Goal: Task Accomplishment & Management: Use online tool/utility

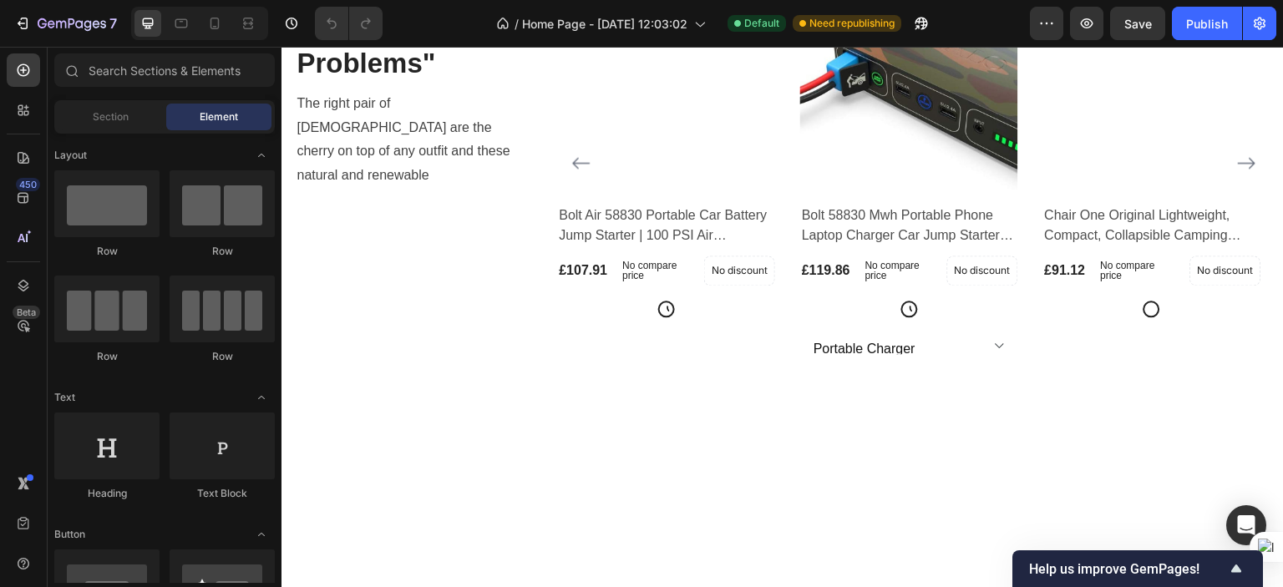
scroll to position [1377, 0]
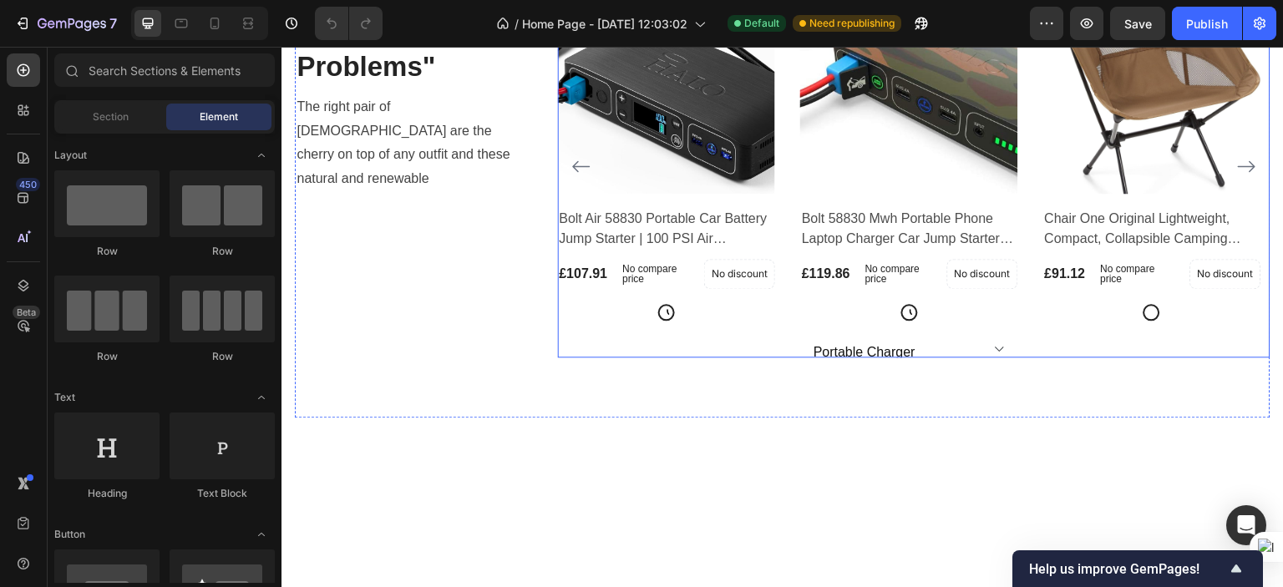
click at [1237, 176] on icon "Carousel Next Arrow" at bounding box center [1247, 166] width 20 height 20
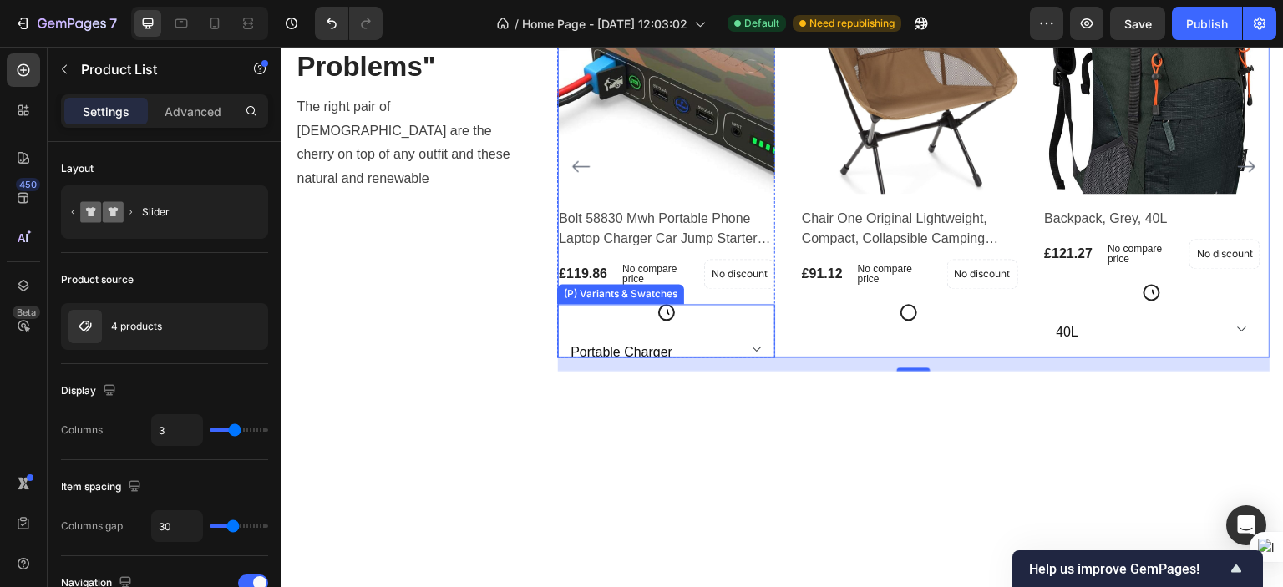
click at [753, 358] on select "Portable Charger" at bounding box center [666, 349] width 218 height 17
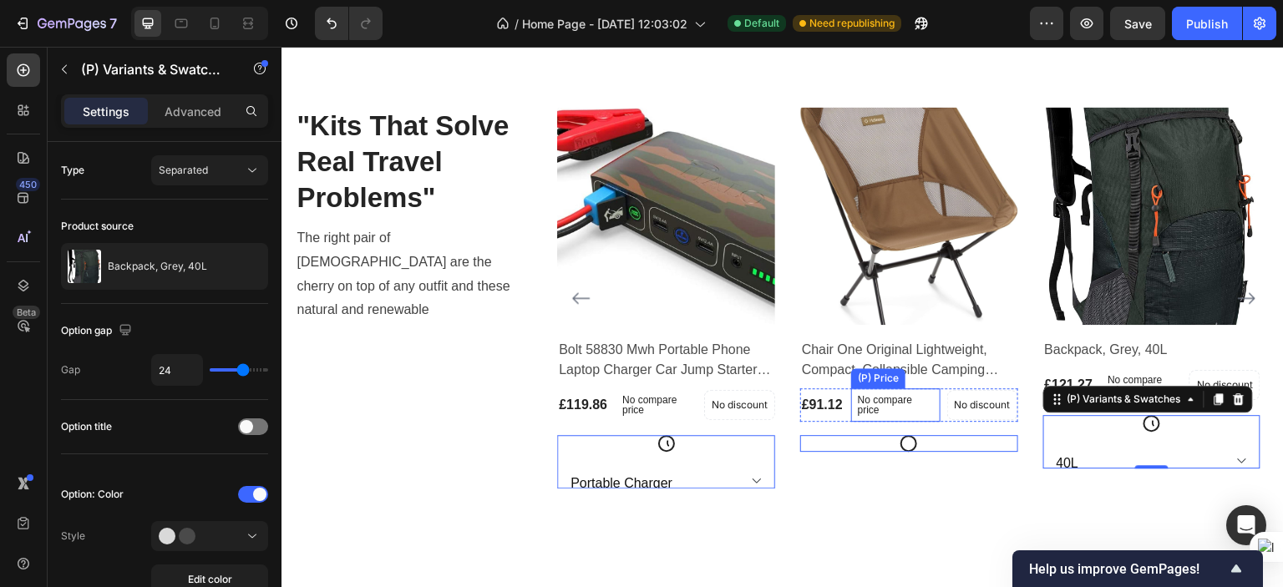
scroll to position [1449, 0]
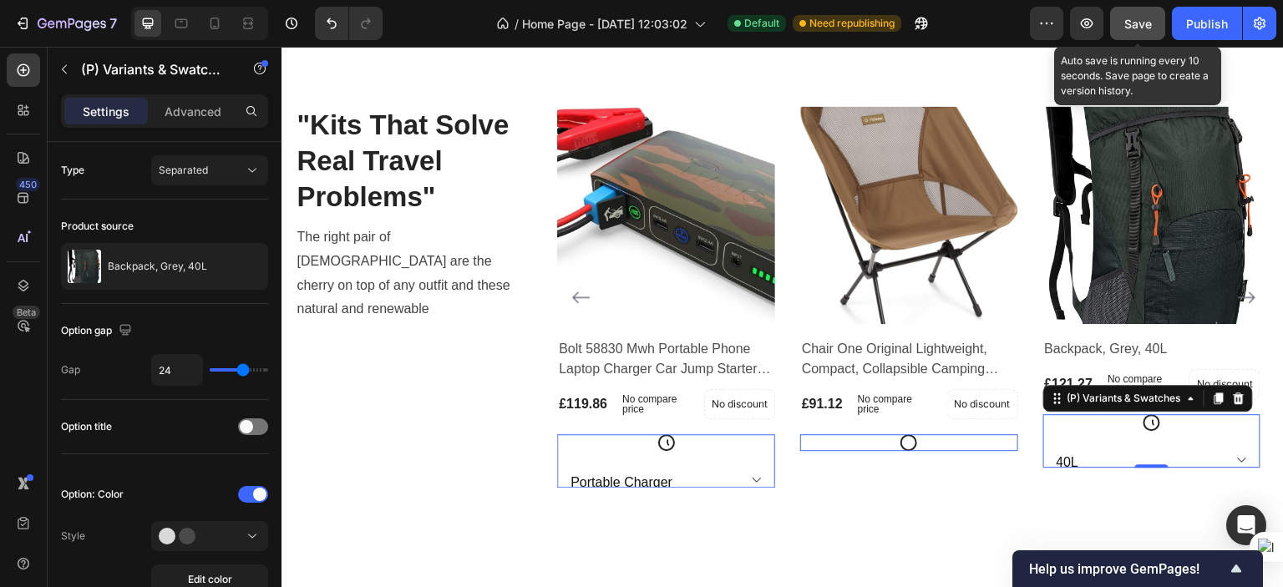
click at [1131, 35] on button "Save" at bounding box center [1137, 23] width 55 height 33
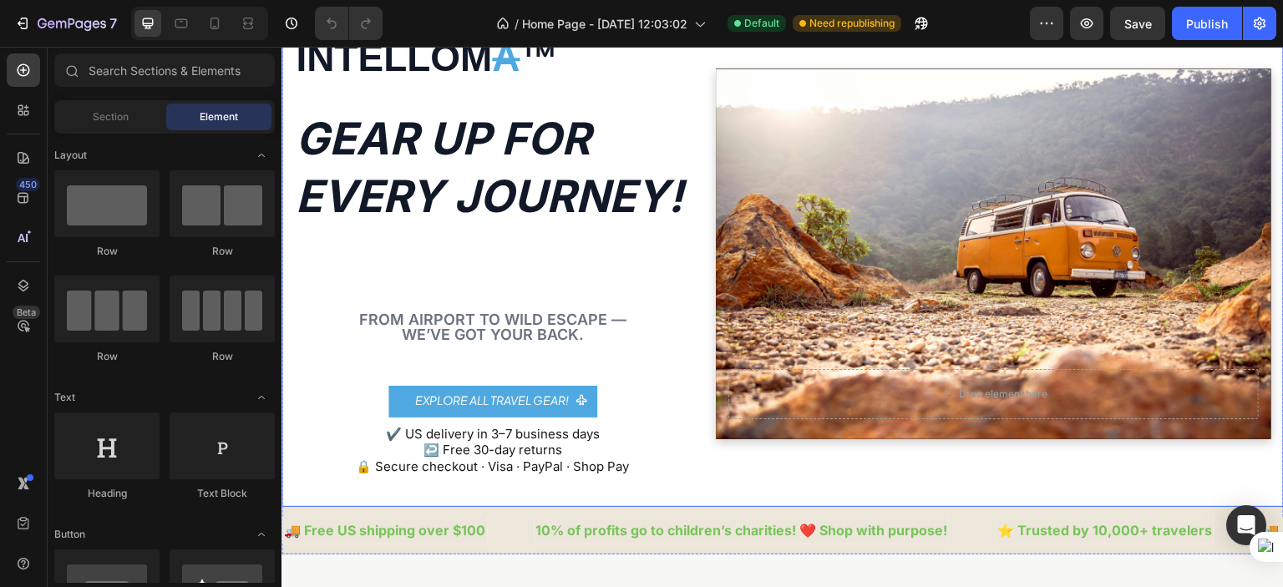
scroll to position [84, 0]
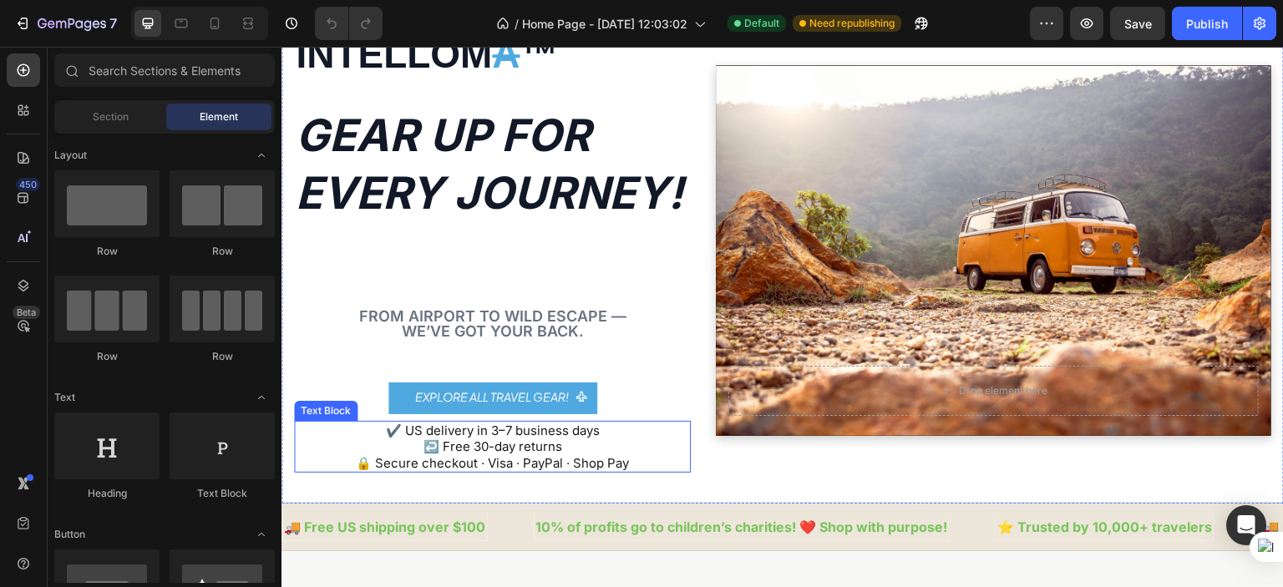
click at [507, 428] on p "✔️ US delivery in 3–7 business days ↩️ Free 30-day returns 🔒 Secure checkout · …" at bounding box center [492, 447] width 393 height 49
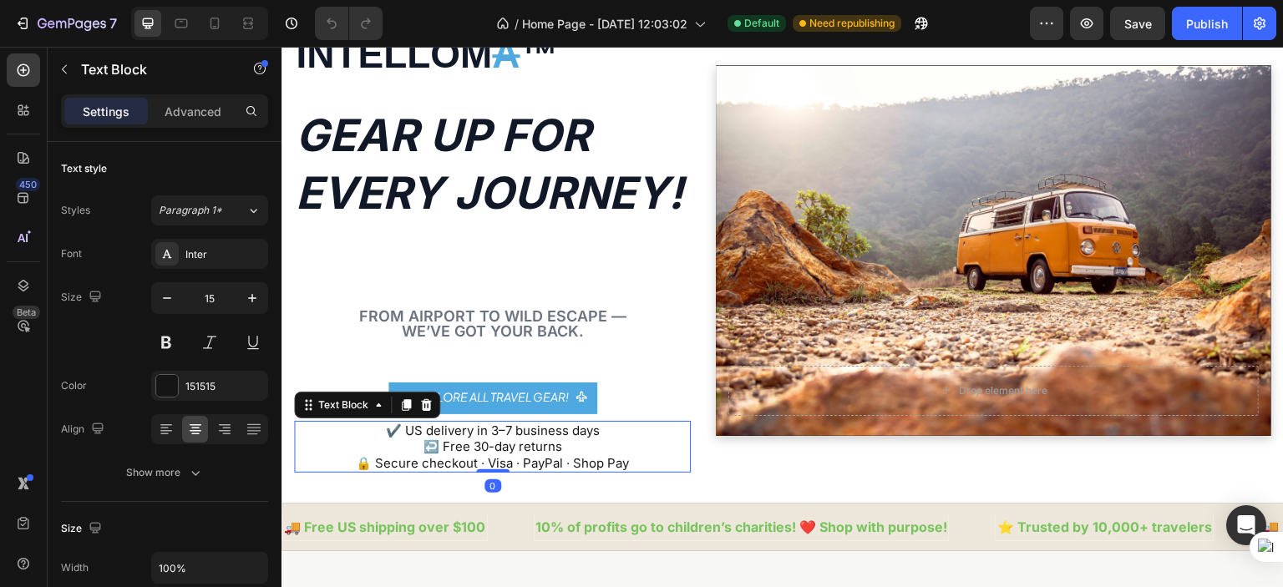
click at [507, 428] on p "✔️ US delivery in 3–7 business days ↩️ Free 30-day returns 🔒 Secure checkout · …" at bounding box center [492, 447] width 393 height 49
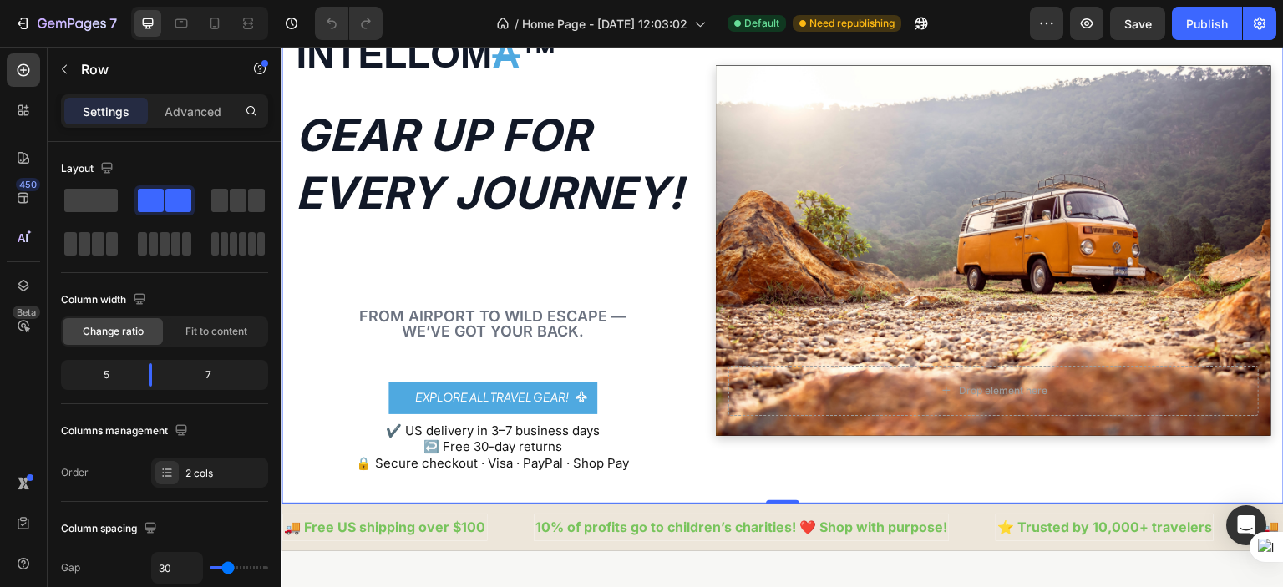
click at [572, 486] on div "INTELLOM A ™ Text Block Gear up for every journey! Text Block From airport to w…" at bounding box center [783, 250] width 1002 height 506
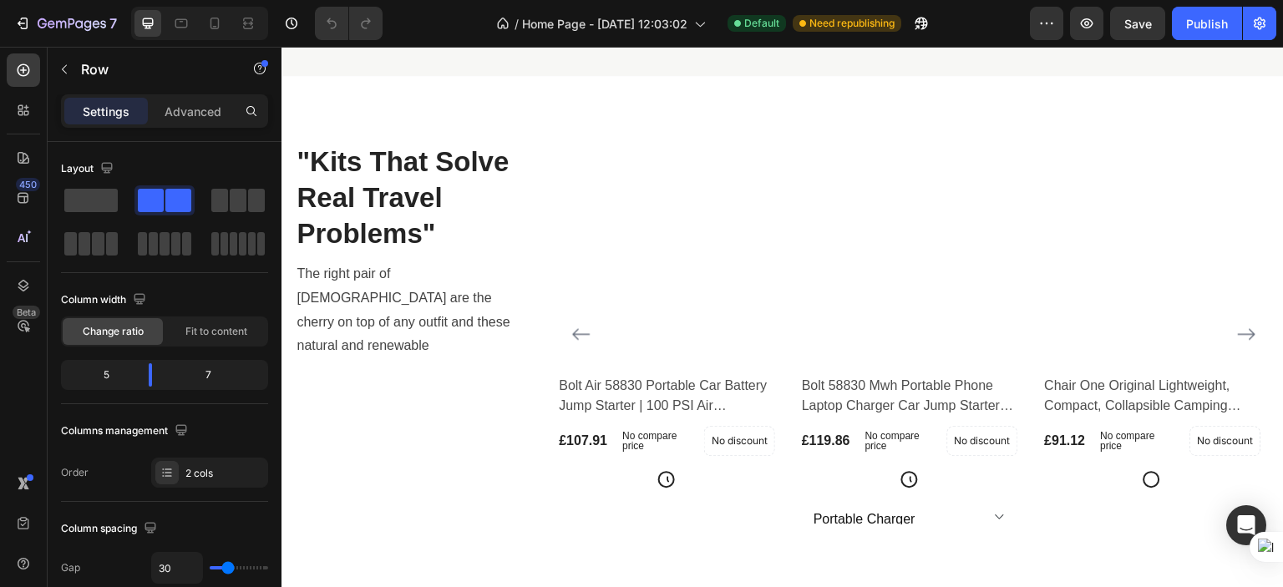
scroll to position [1413, 0]
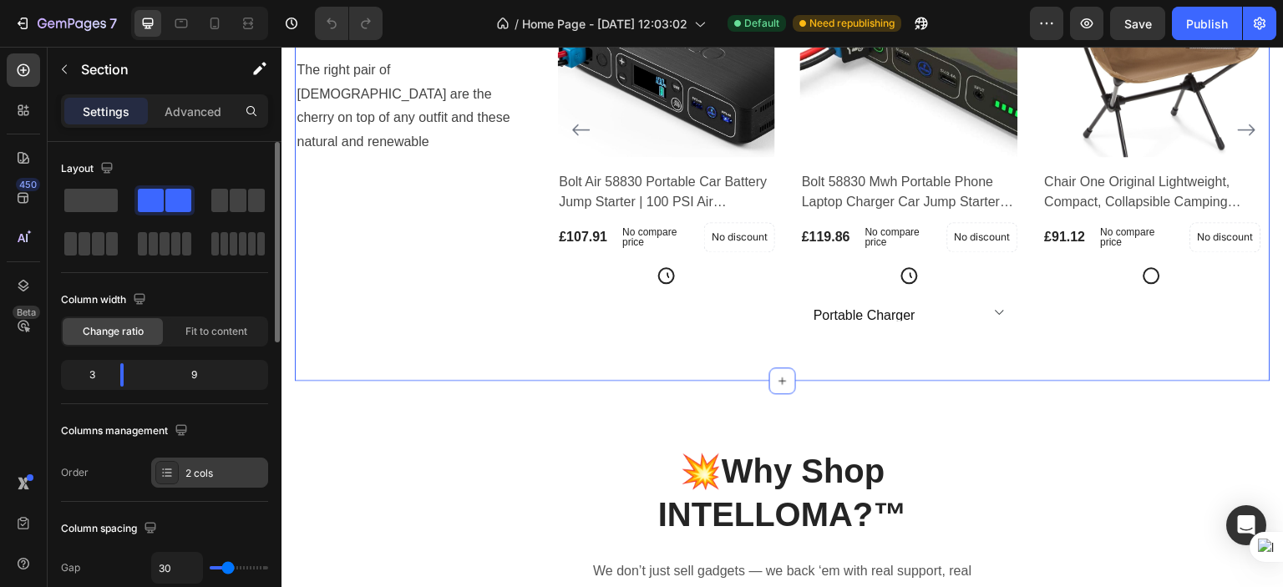
click at [192, 466] on div "2 cols" at bounding box center [224, 473] width 79 height 15
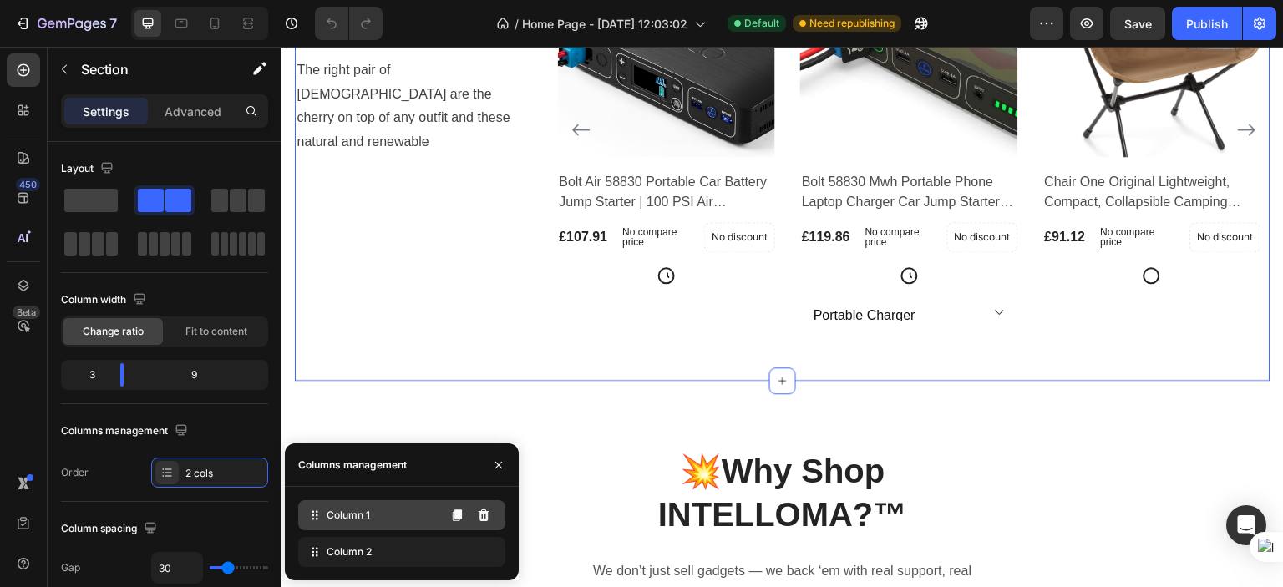
click at [337, 510] on span "Column 1" at bounding box center [348, 515] width 43 height 15
click at [424, 520] on div "Column 1" at bounding box center [401, 515] width 207 height 30
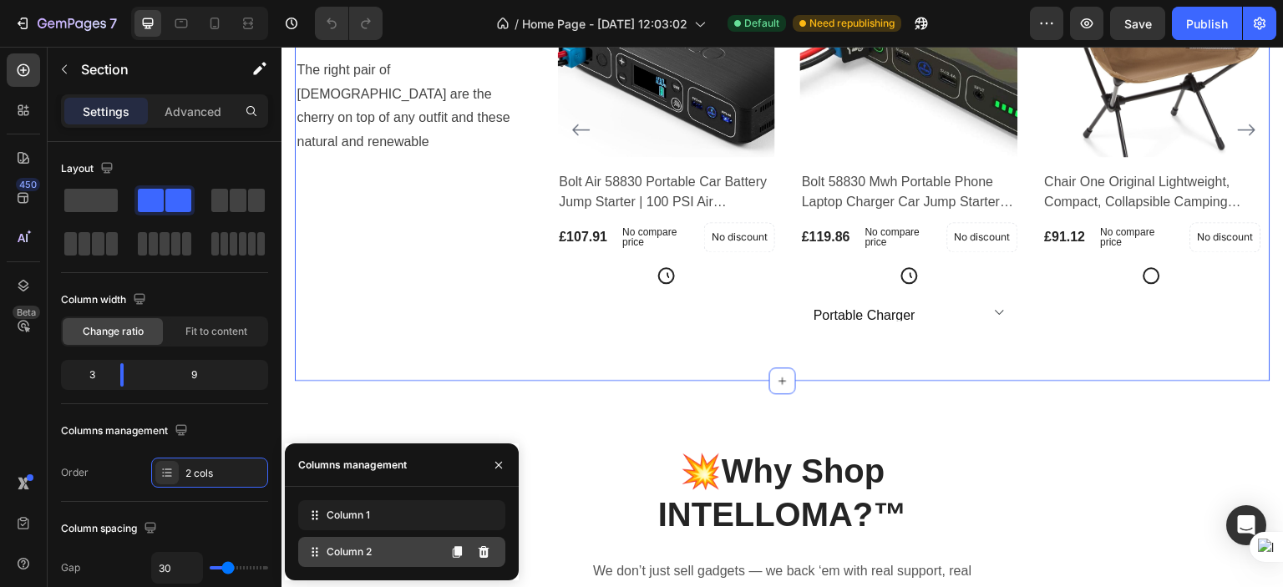
click at [417, 552] on div "Column 2" at bounding box center [401, 552] width 207 height 30
drag, startPoint x: 408, startPoint y: 520, endPoint x: 408, endPoint y: 554, distance: 34.2
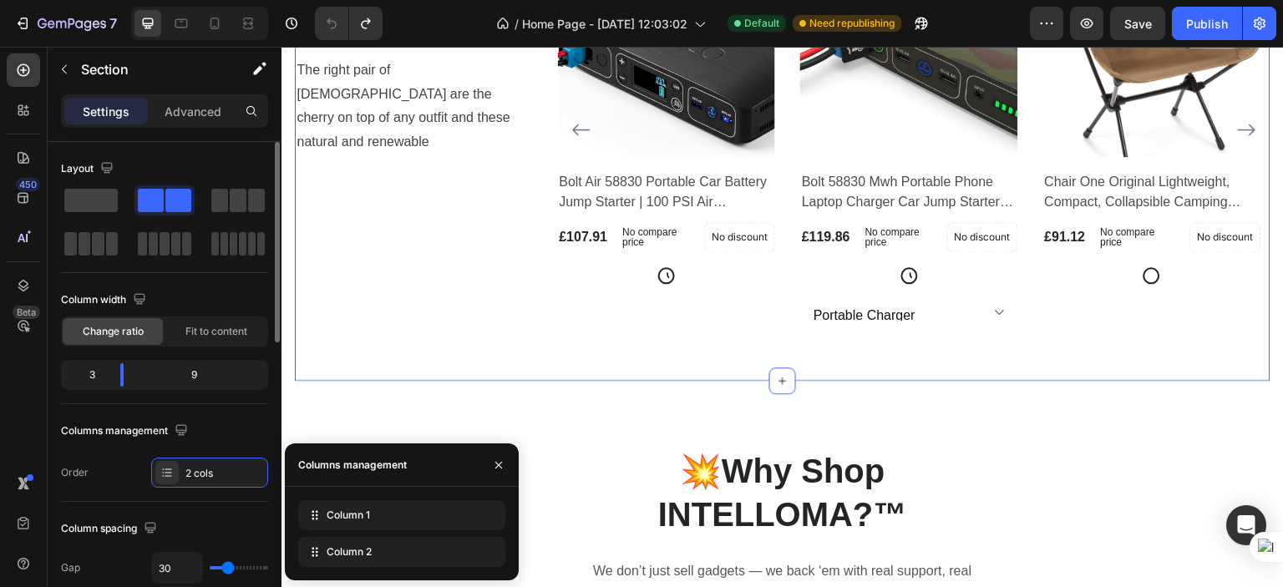
click at [170, 297] on div "Column width" at bounding box center [164, 300] width 207 height 27
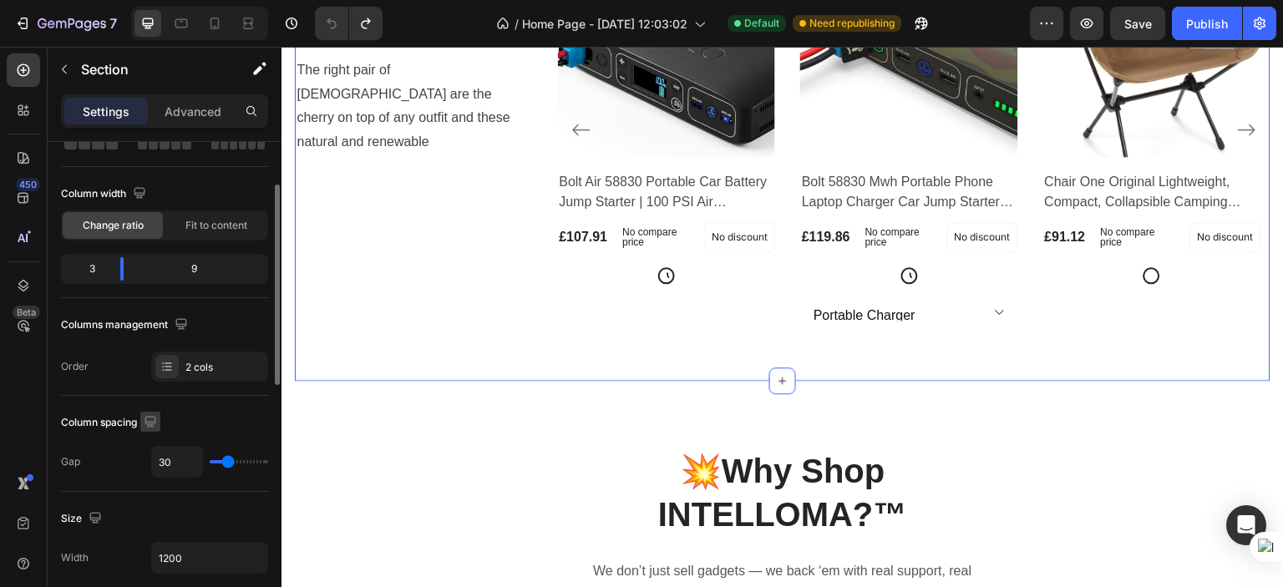
scroll to position [0, 0]
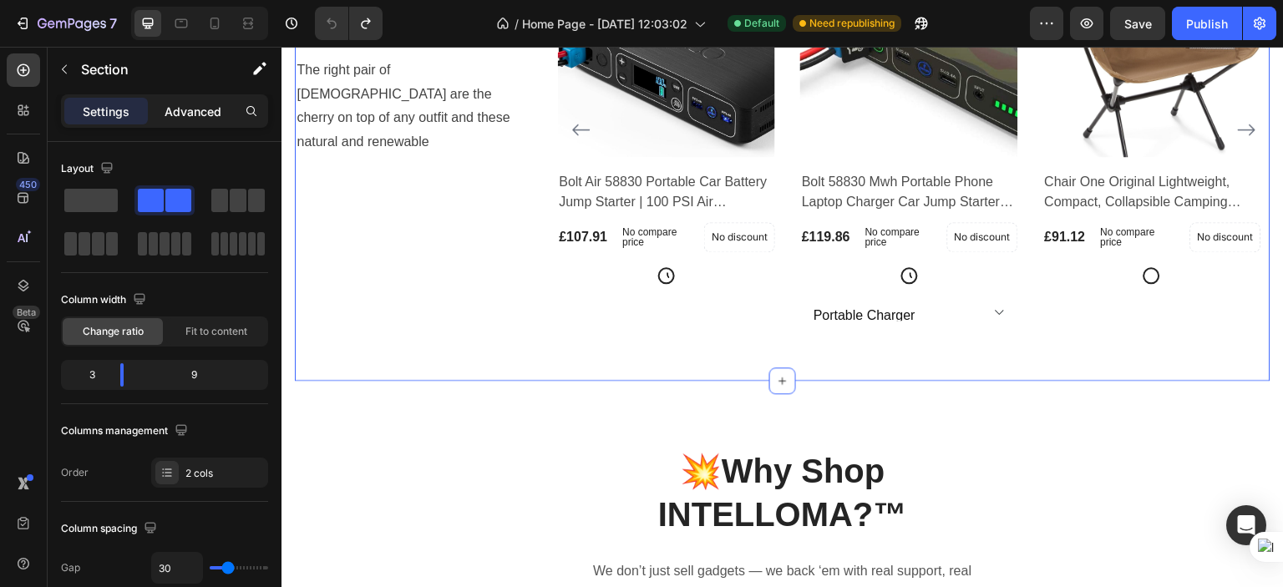
click at [205, 109] on p "Advanced" at bounding box center [193, 112] width 57 height 18
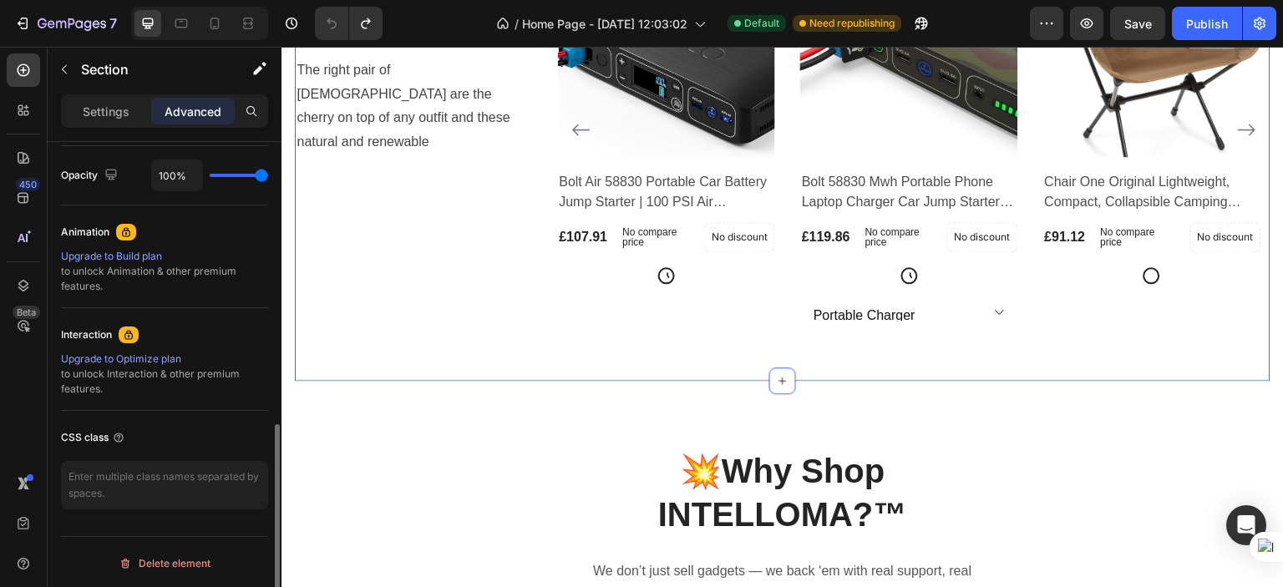
scroll to position [665, 0]
click at [130, 109] on div "Settings" at bounding box center [106, 111] width 84 height 27
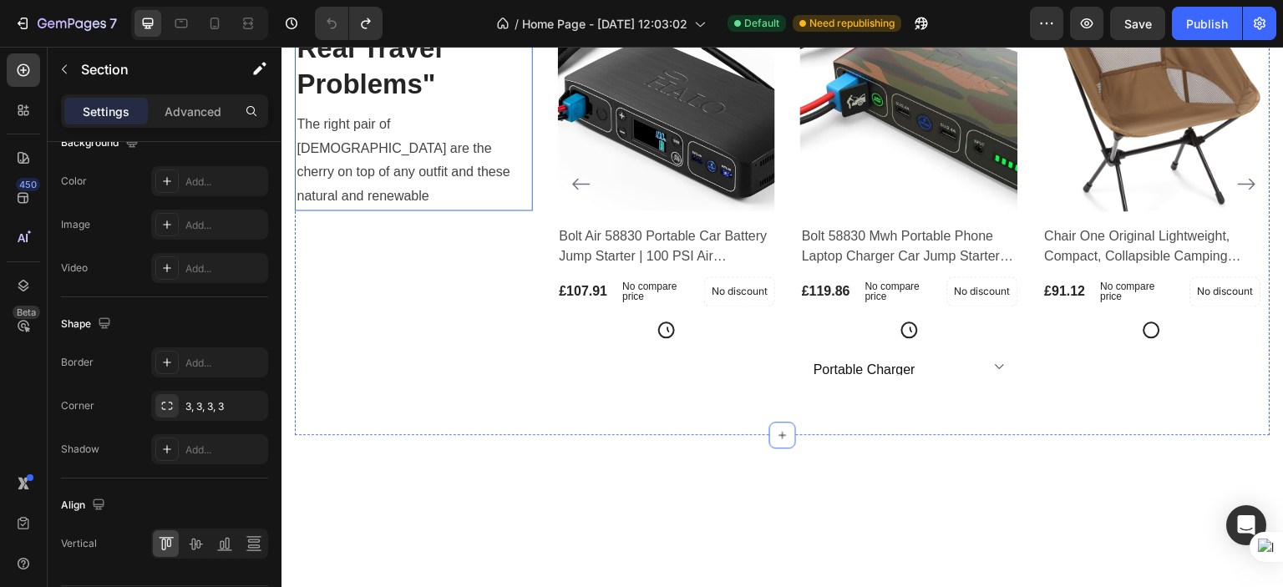
scroll to position [1360, 0]
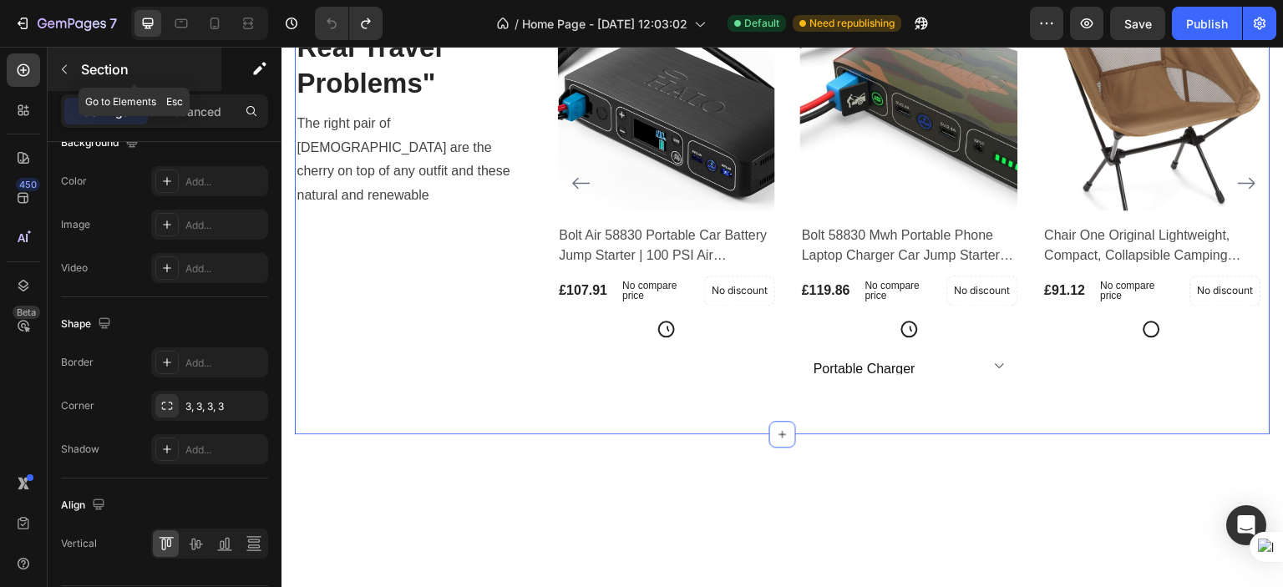
click at [79, 70] on div "Section" at bounding box center [135, 69] width 174 height 43
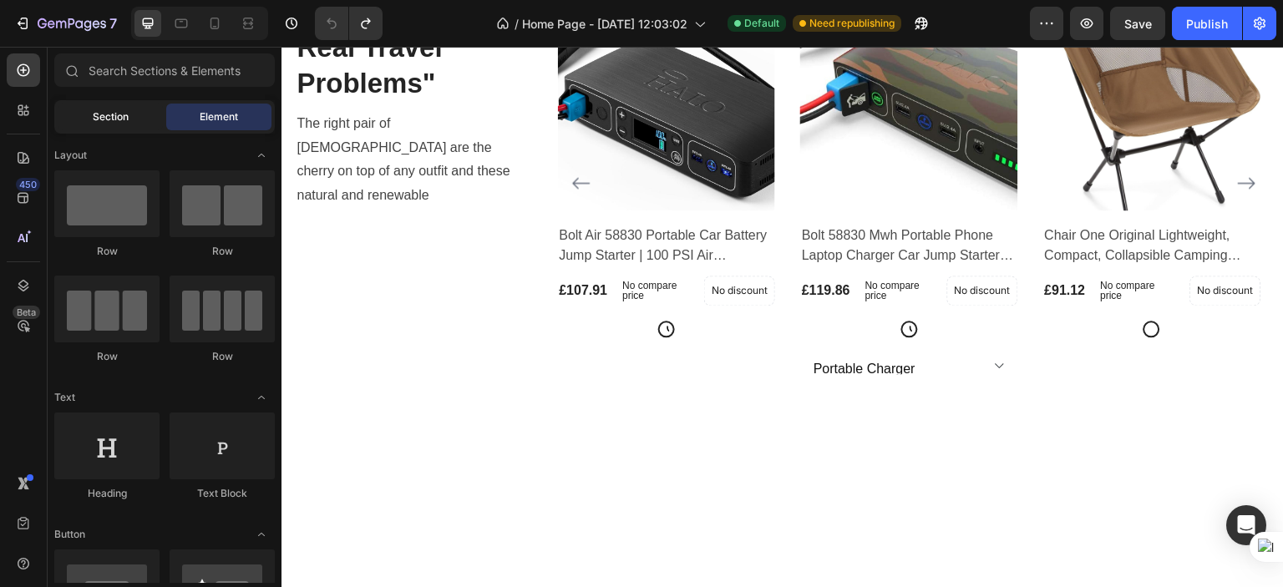
click at [108, 119] on span "Section" at bounding box center [111, 116] width 36 height 15
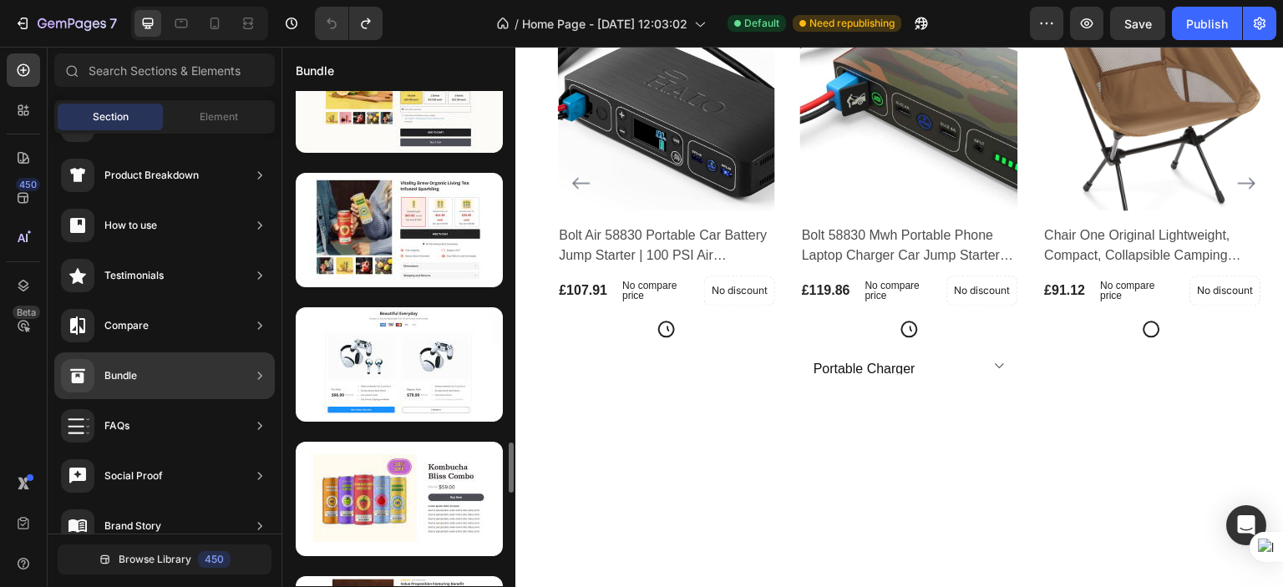
scroll to position [3421, 0]
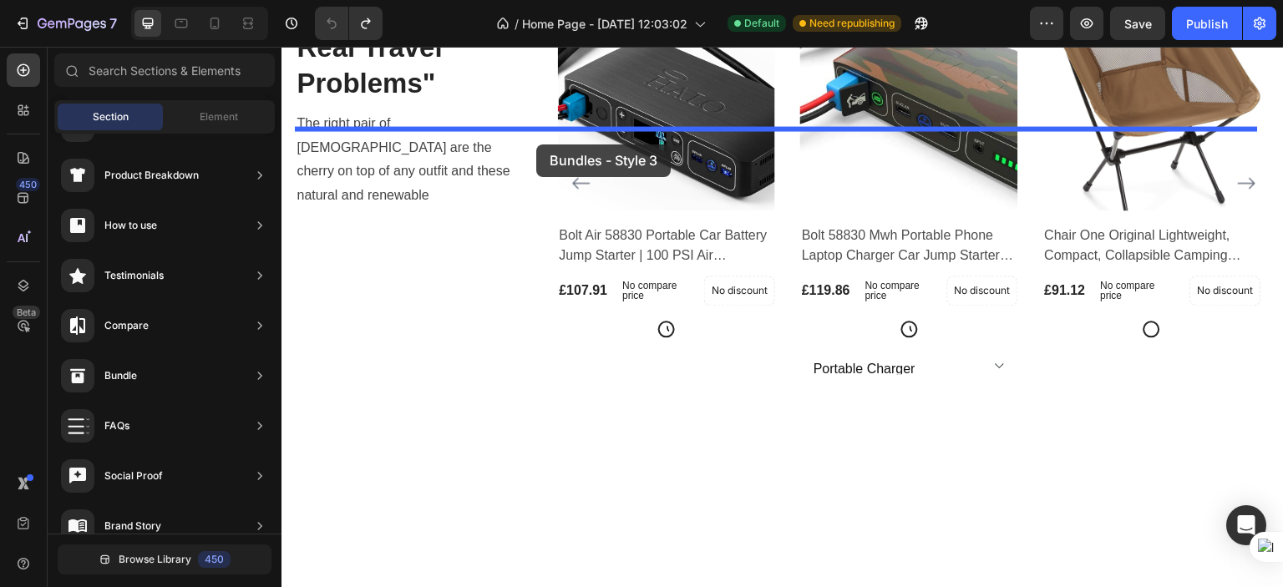
drag, startPoint x: 619, startPoint y: 413, endPoint x: 536, endPoint y: 145, distance: 281.4
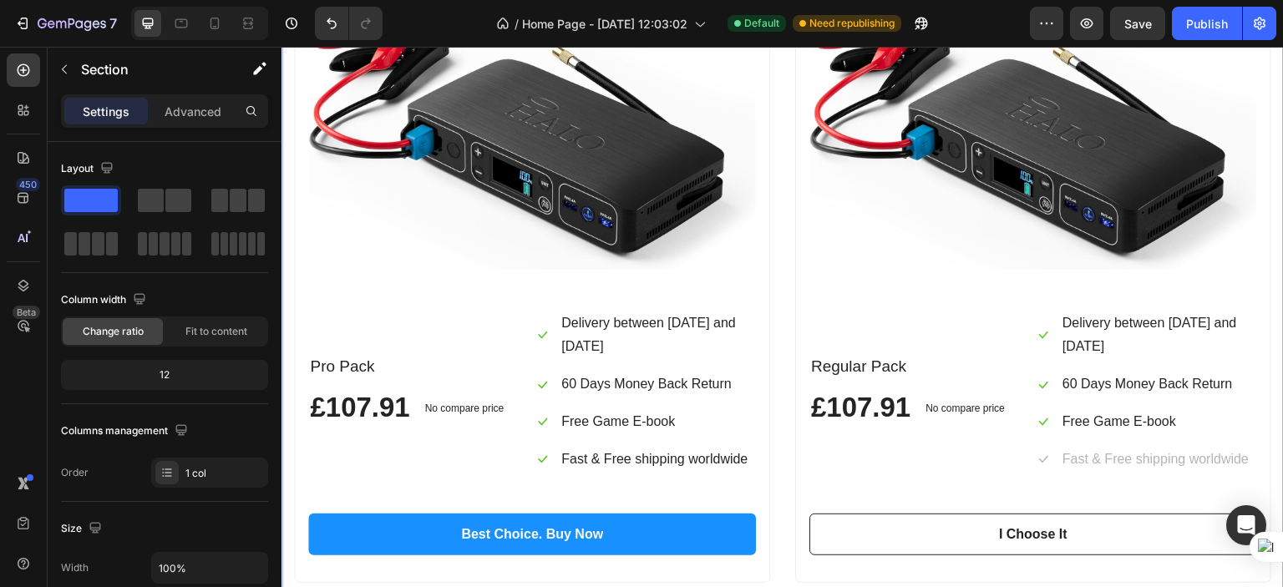
scroll to position [1717, 0]
